Goal: Task Accomplishment & Management: Manage account settings

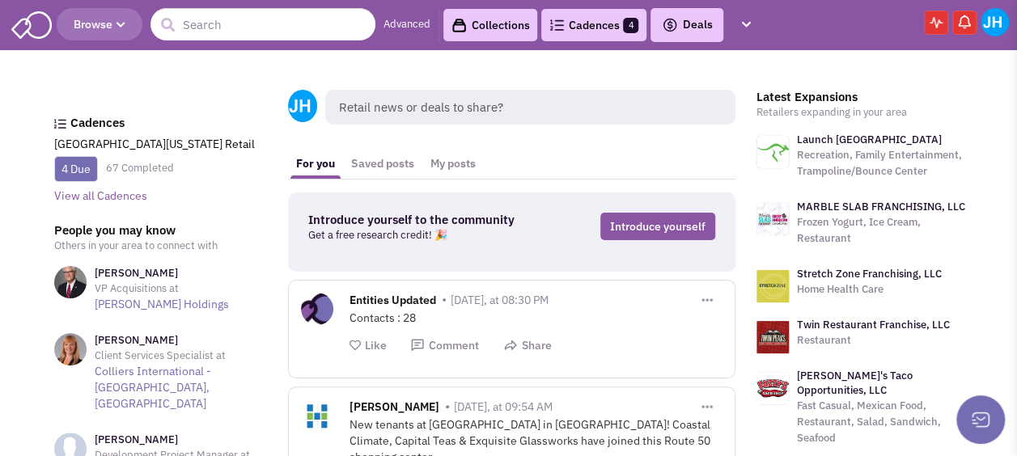
click at [993, 30] on img at bounding box center [995, 22] width 28 height 28
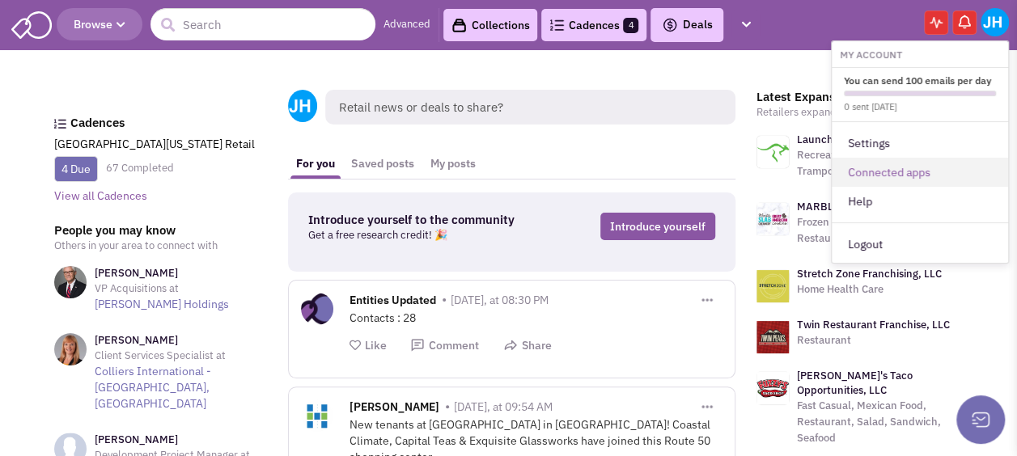
click at [898, 164] on link "Connected apps" at bounding box center [920, 172] width 176 height 29
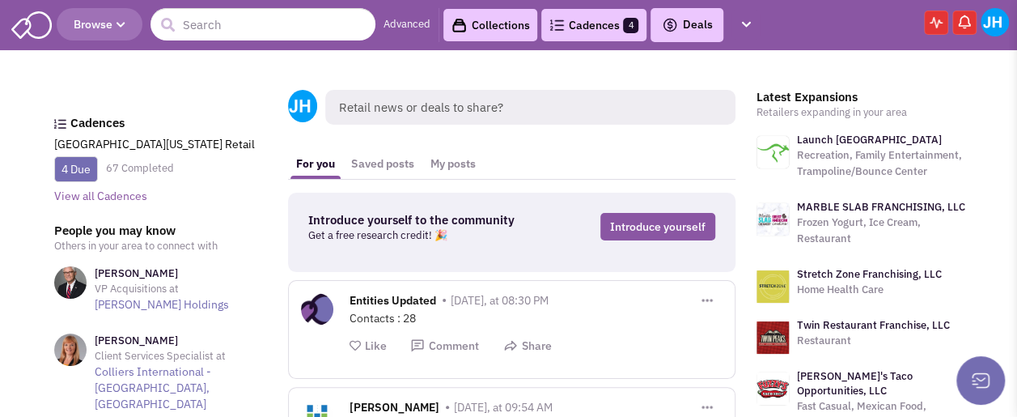
click at [991, 29] on img at bounding box center [995, 22] width 28 height 28
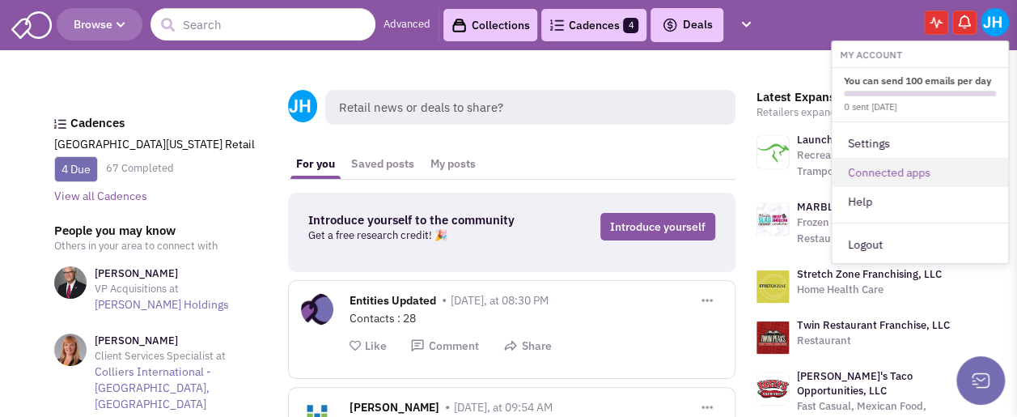
click at [897, 174] on link "Connected apps" at bounding box center [920, 172] width 176 height 29
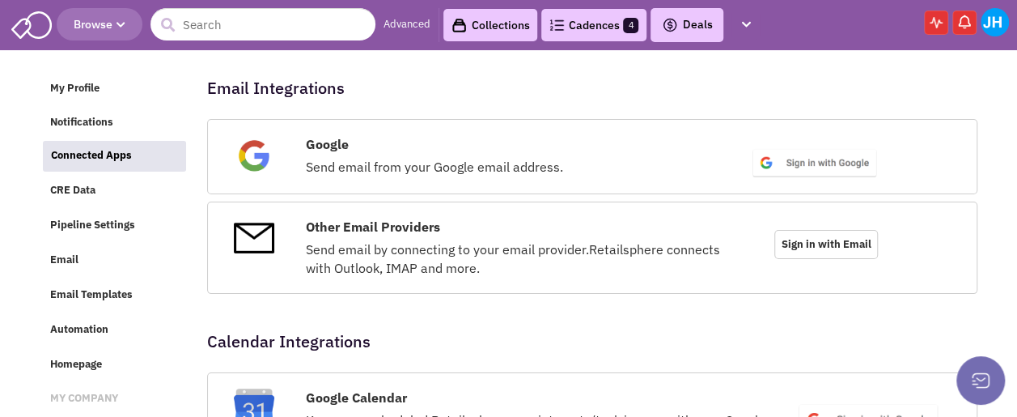
click at [795, 240] on span "Sign in with Email" at bounding box center [826, 244] width 104 height 29
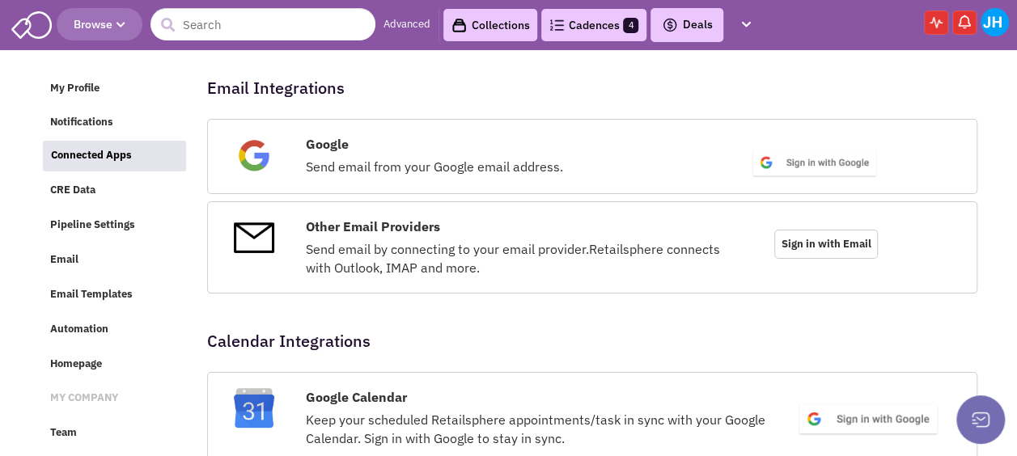
click at [795, 238] on span "Sign in with Email" at bounding box center [826, 244] width 104 height 29
